Goal: Information Seeking & Learning: Learn about a topic

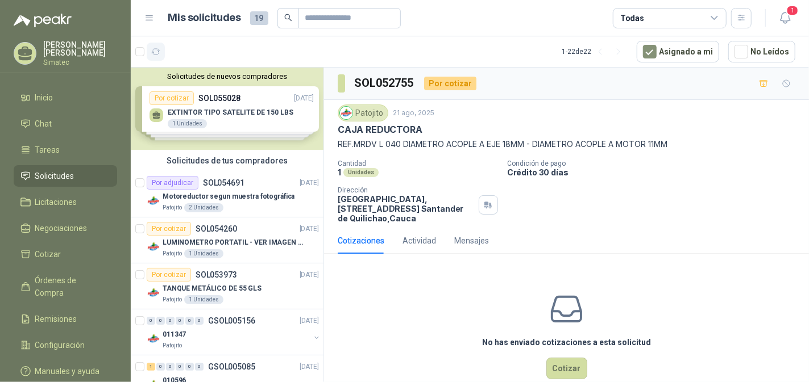
click at [156, 51] on icon "button" at bounding box center [156, 52] width 10 height 10
click at [251, 193] on p "Motoreductor segun muestra fotográfica" at bounding box center [229, 197] width 132 height 11
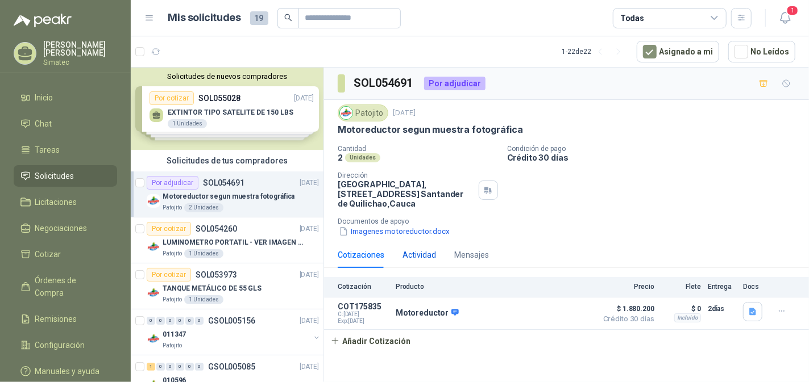
click at [417, 253] on div "Actividad" at bounding box center [419, 255] width 34 height 13
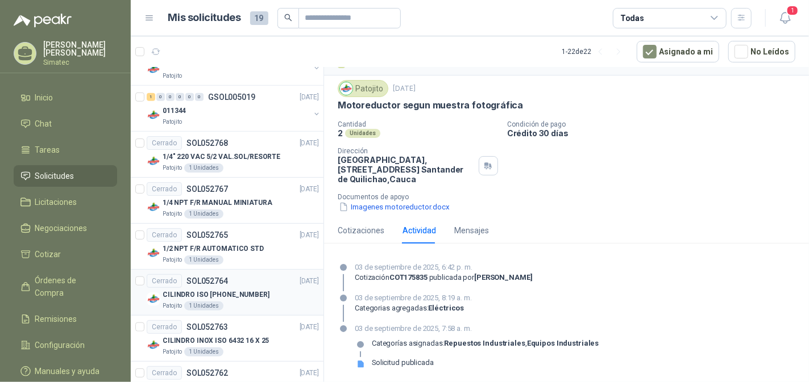
scroll to position [625, 0]
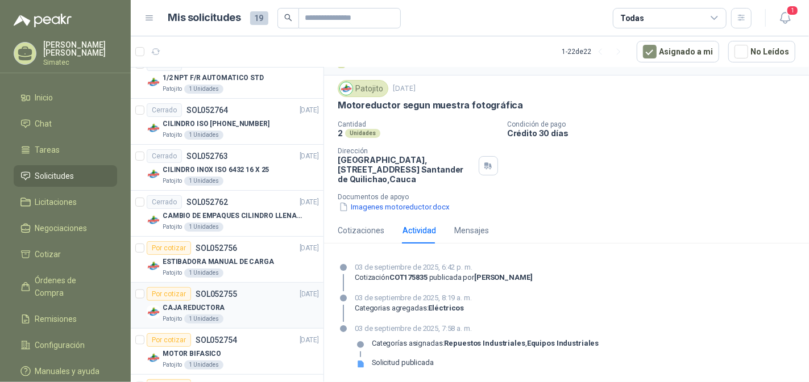
click at [252, 307] on div "CAJA REDUCTORA" at bounding box center [241, 308] width 156 height 14
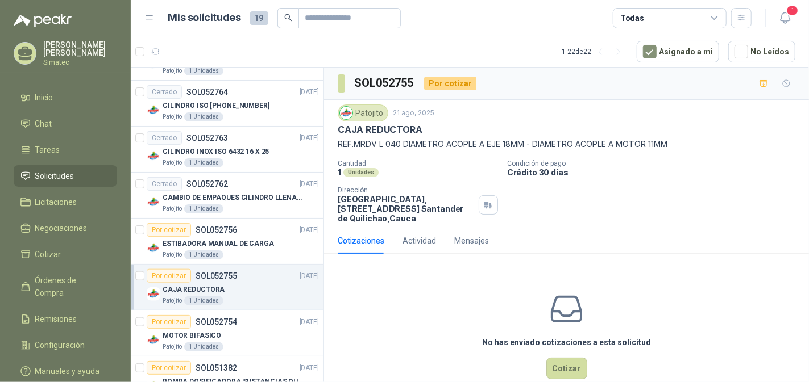
scroll to position [682, 0]
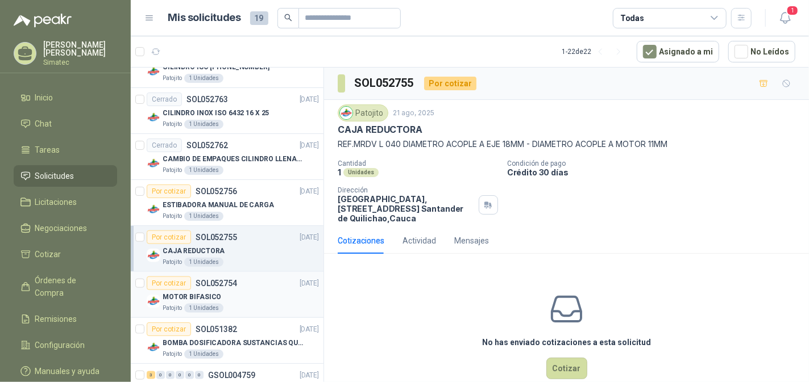
click at [249, 295] on div "MOTOR BIFASICO" at bounding box center [241, 297] width 156 height 14
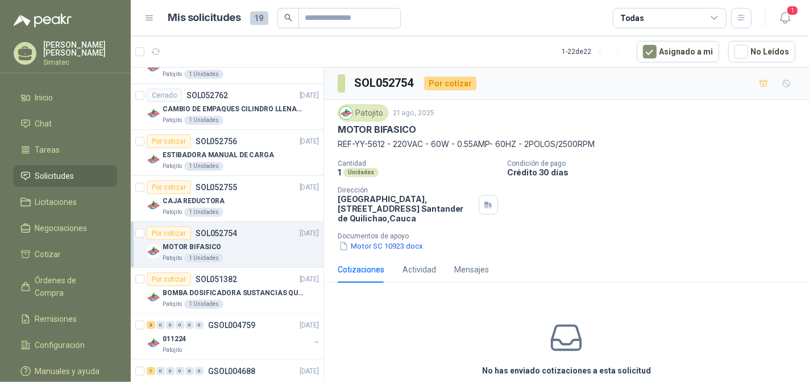
scroll to position [739, 0]
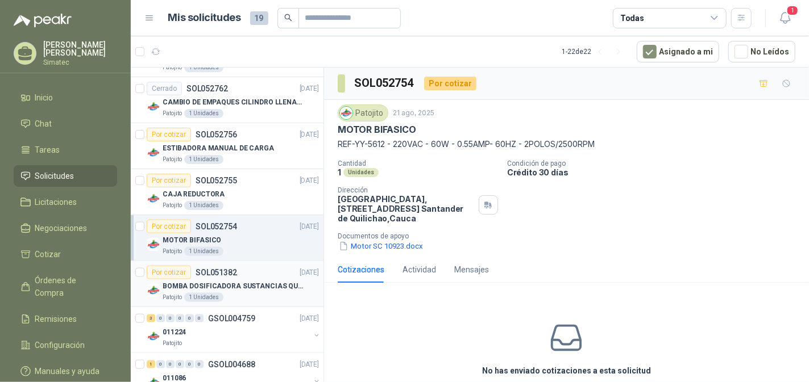
click at [252, 293] on div "Patojito 1 Unidades" at bounding box center [241, 297] width 156 height 9
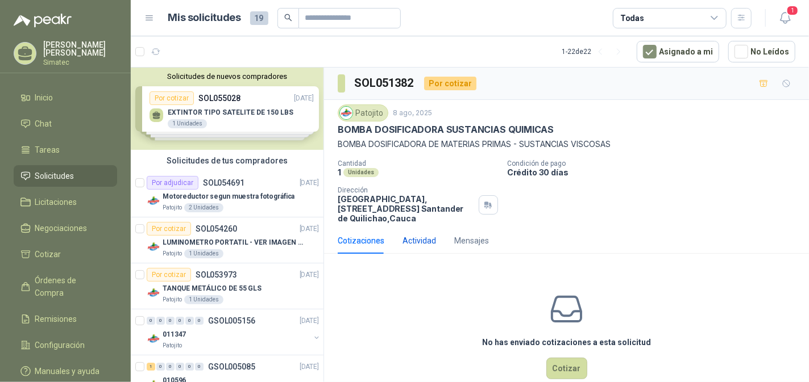
click at [421, 244] on div "Actividad" at bounding box center [419, 241] width 34 height 13
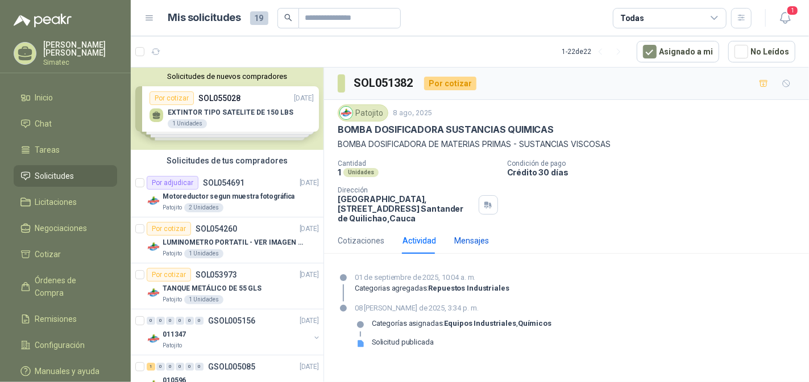
click at [467, 235] on div "Mensajes" at bounding box center [471, 241] width 35 height 13
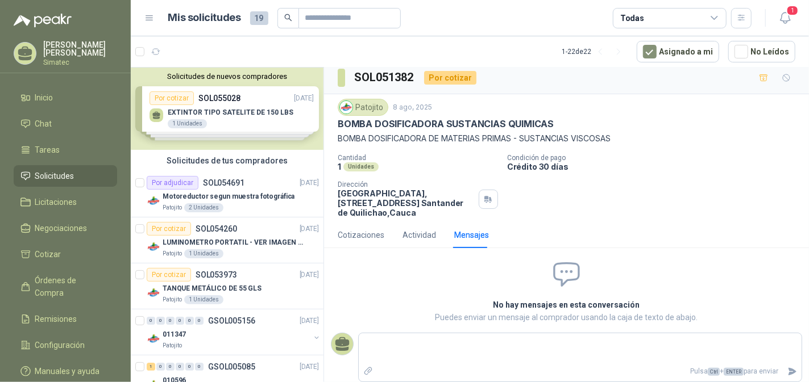
scroll to position [6, 0]
click at [368, 228] on div "Cotizaciones" at bounding box center [361, 234] width 47 height 13
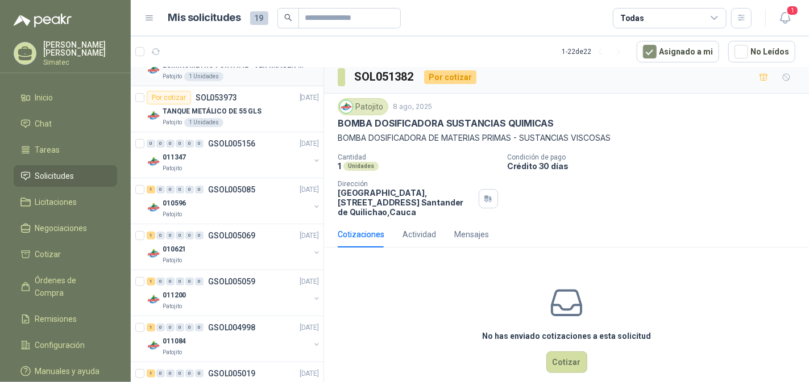
scroll to position [170, 0]
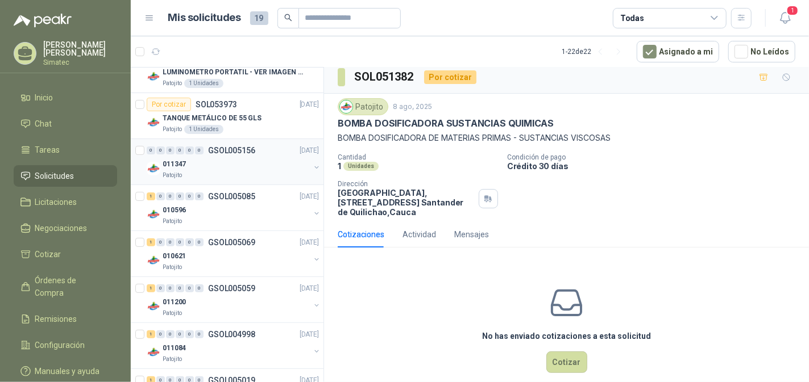
click at [235, 159] on div "011347" at bounding box center [236, 164] width 147 height 14
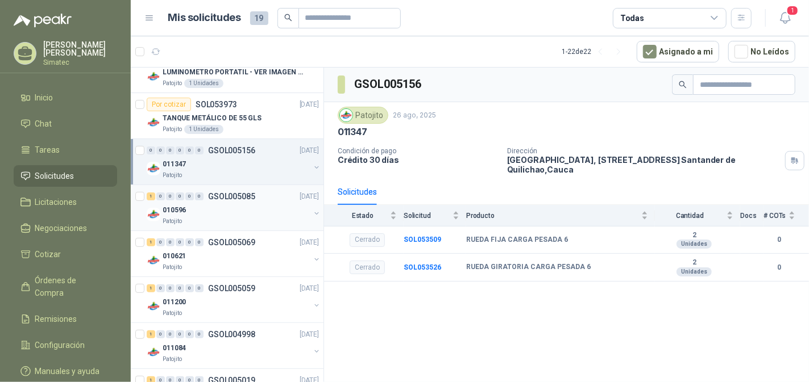
scroll to position [284, 0]
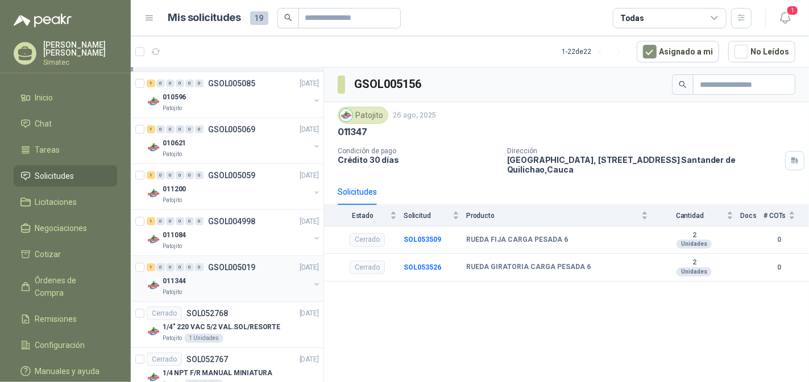
click at [227, 278] on div "011344" at bounding box center [236, 281] width 147 height 14
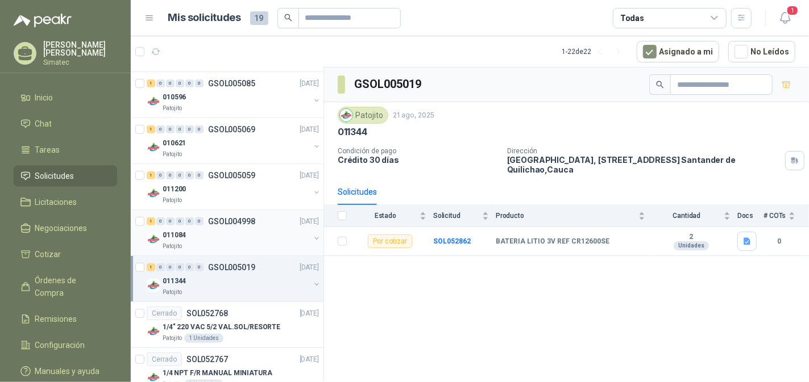
click at [231, 235] on div "011084" at bounding box center [236, 235] width 147 height 14
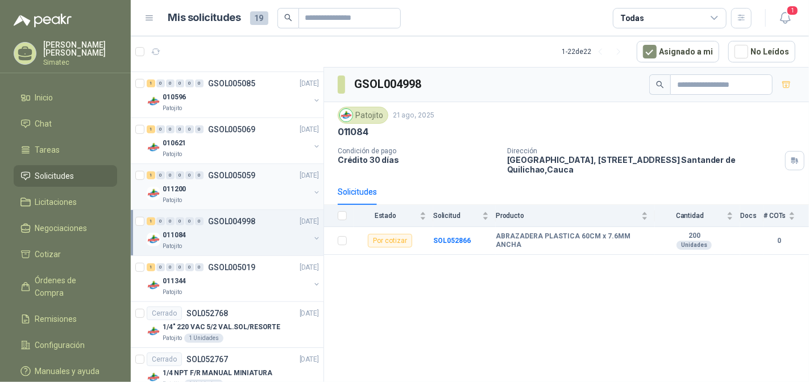
click at [235, 185] on div "011200" at bounding box center [236, 189] width 147 height 14
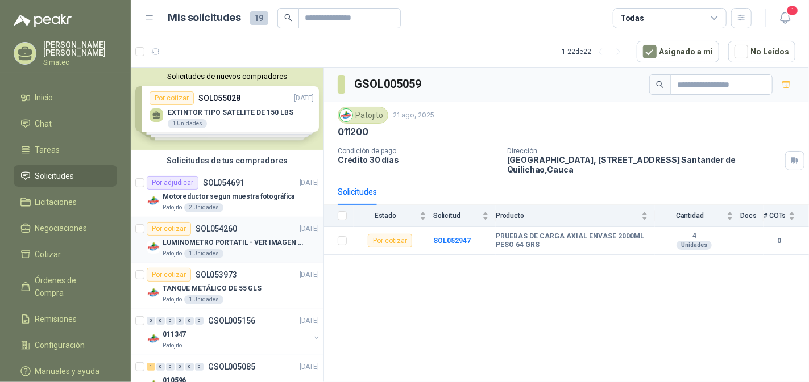
click at [203, 242] on p "LUMINOMETRO PORTATIL - VER IMAGEN ADJUNTA" at bounding box center [234, 243] width 142 height 11
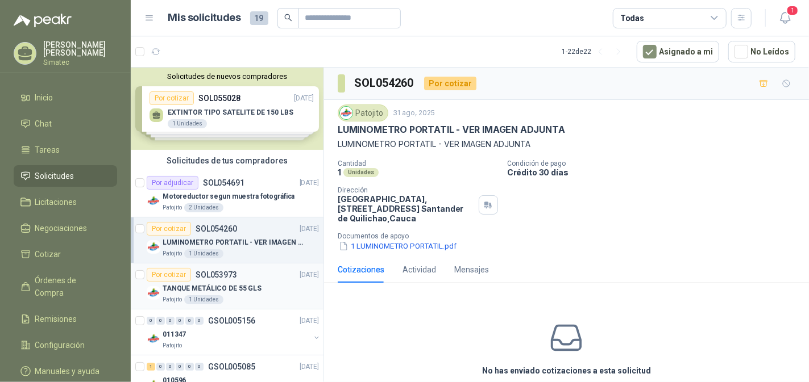
click at [208, 296] on div "1 Unidades" at bounding box center [203, 300] width 39 height 9
